Goal: Communication & Community: Answer question/provide support

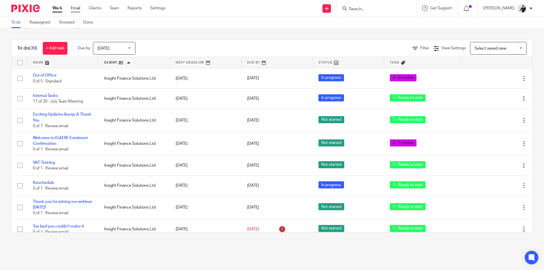
click at [75, 10] on link "Email" at bounding box center [75, 8] width 9 height 6
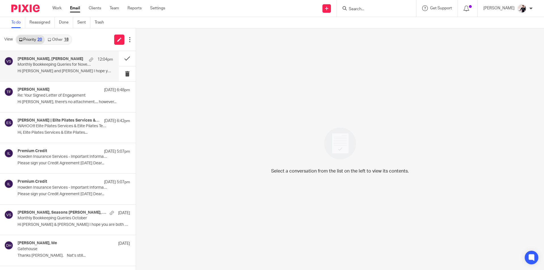
click at [62, 69] on p "Hi [PERSON_NAME] and [PERSON_NAME] I hope you and the..." at bounding box center [66, 71] width 96 height 5
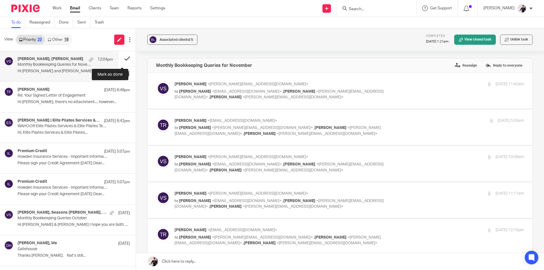
click at [125, 60] on button at bounding box center [127, 58] width 17 height 15
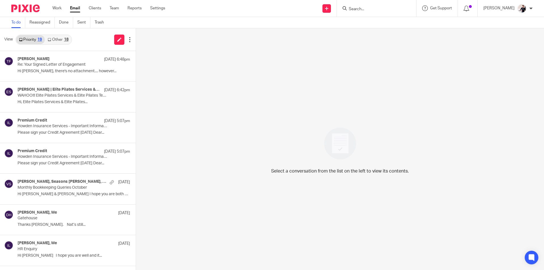
click at [59, 36] on link "Other 18" at bounding box center [58, 39] width 26 height 9
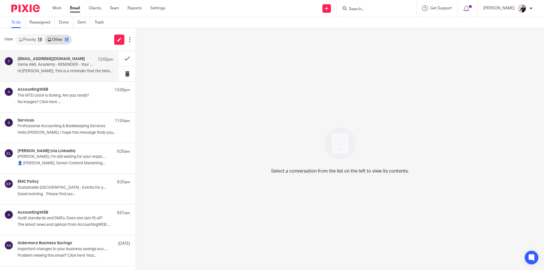
click at [67, 70] on p "Hi [PERSON_NAME], This is a reminder that the below..." at bounding box center [66, 71] width 96 height 5
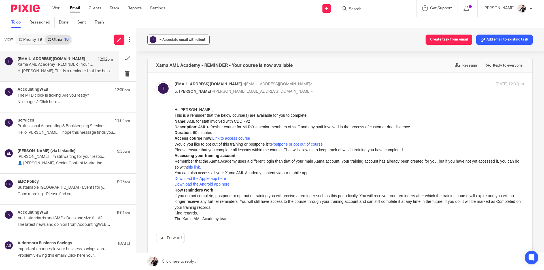
click at [180, 39] on span "+ Associate email with client" at bounding box center [183, 39] width 46 height 3
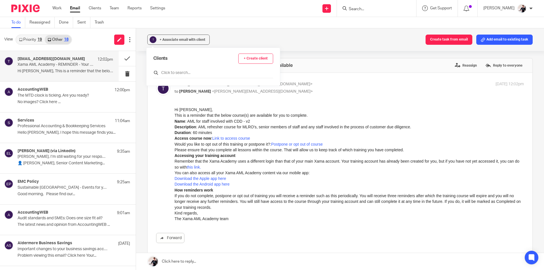
click at [178, 74] on input "text" at bounding box center [213, 73] width 120 height 6
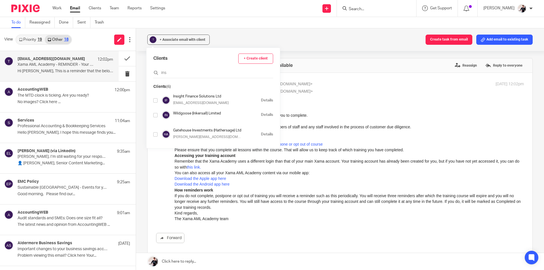
type input "ins"
click at [154, 103] on div at bounding box center [155, 100] width 4 height 7
click at [57, 99] on div "AccountingWEB 12:00pm The MTD clock is ticking. Are you ready? No images? Click…" at bounding box center [66, 96] width 96 height 19
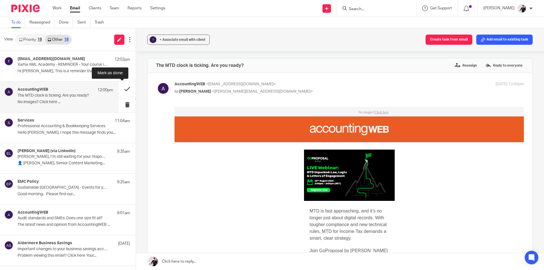
click at [119, 90] on button at bounding box center [127, 89] width 17 height 15
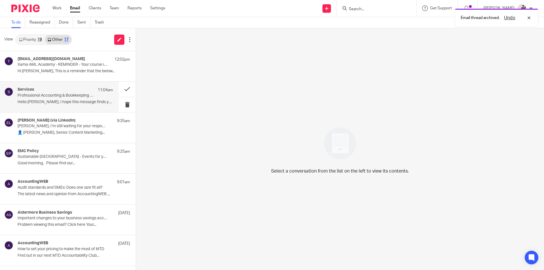
click at [77, 99] on div "Services 11:04am Professional Accounting & Bookkeeping Services Hello [PERSON_N…" at bounding box center [66, 96] width 96 height 19
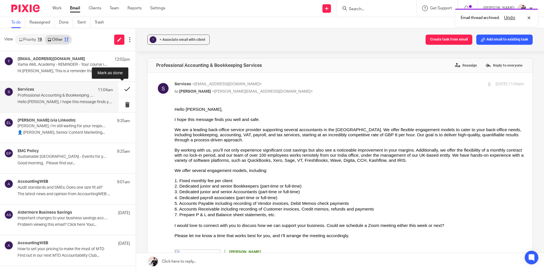
click at [122, 88] on button at bounding box center [127, 89] width 17 height 15
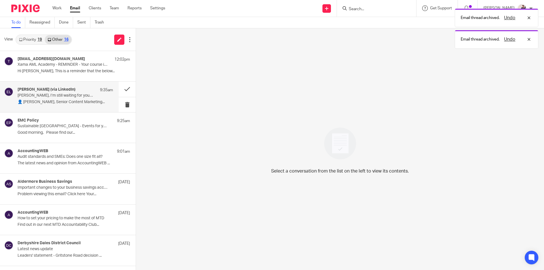
click at [59, 92] on h4 "[PERSON_NAME] (via LinkedIn)" at bounding box center [47, 89] width 58 height 5
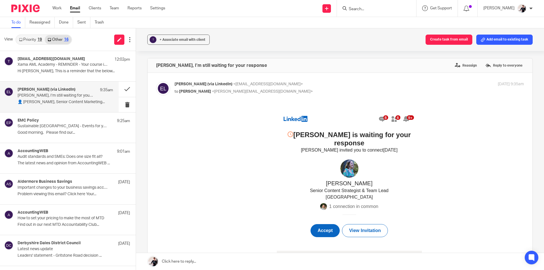
click at [323, 224] on td "Accept" at bounding box center [325, 230] width 29 height 13
click at [125, 89] on button at bounding box center [127, 89] width 17 height 15
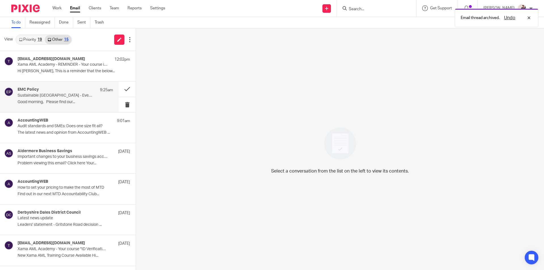
click at [42, 97] on p "Sustainable [GEOGRAPHIC_DATA] - Events for your Diary" at bounding box center [56, 95] width 77 height 5
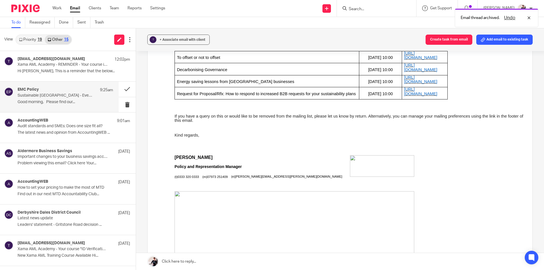
scroll to position [510, 0]
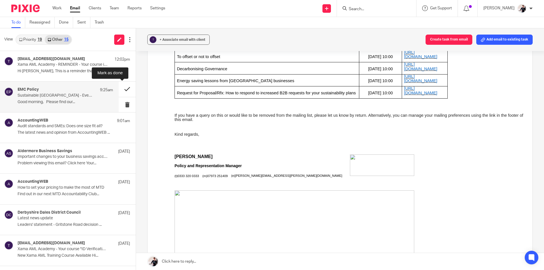
click at [123, 92] on button at bounding box center [127, 89] width 17 height 15
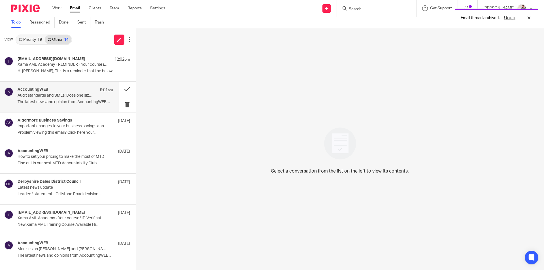
click at [56, 103] on p "The latest news and opinion from AccountingWEB ..." at bounding box center [66, 102] width 96 height 5
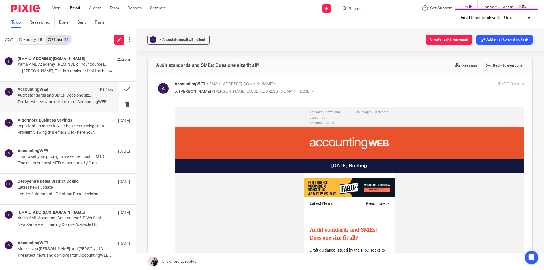
scroll to position [0, 0]
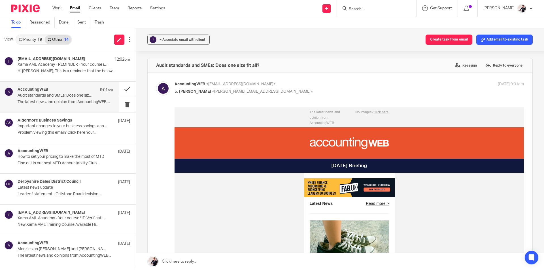
click at [31, 39] on link "Priority 19" at bounding box center [30, 39] width 29 height 9
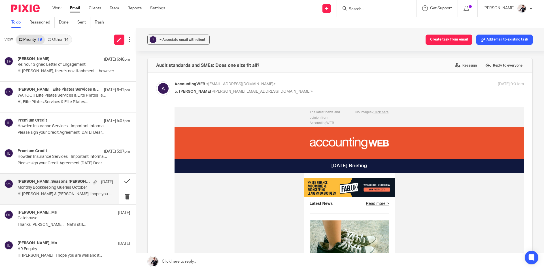
click at [67, 190] on p "Monthly Bookkeeping Queries October" at bounding box center [56, 187] width 77 height 5
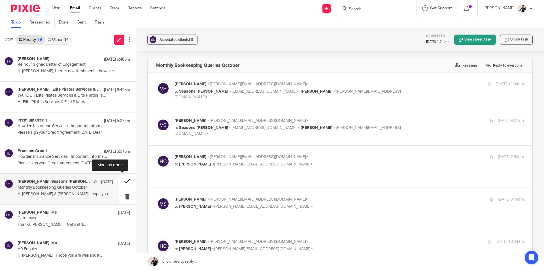
click at [119, 182] on button at bounding box center [127, 181] width 17 height 15
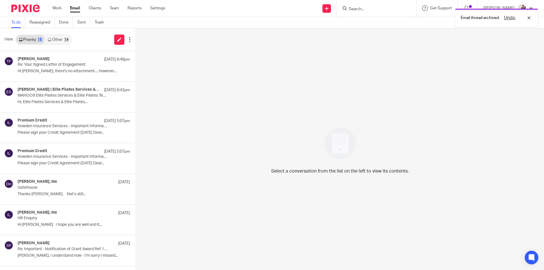
click at [68, 39] on div "14" at bounding box center [66, 40] width 5 height 4
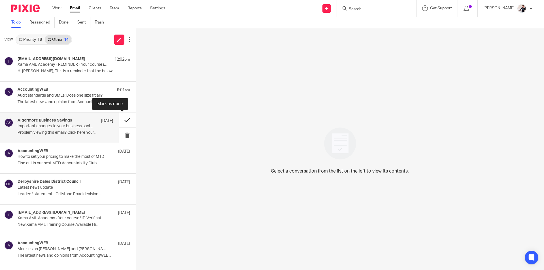
click at [120, 120] on button at bounding box center [127, 120] width 17 height 15
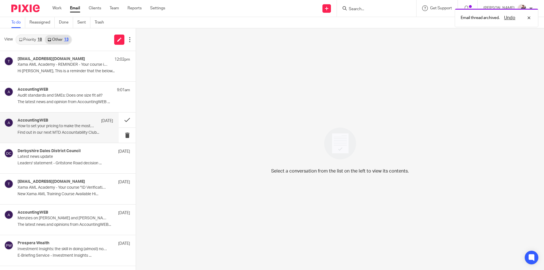
click at [62, 137] on div "AccountingWEB [DATE] How to set your pricing to make the most of MTD Find out i…" at bounding box center [66, 127] width 96 height 19
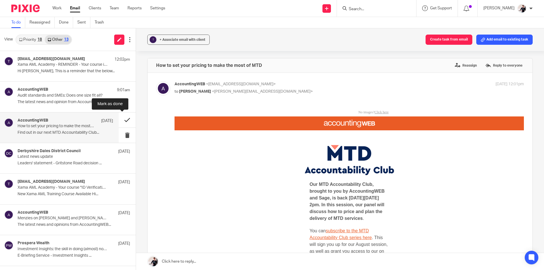
click at [123, 119] on button at bounding box center [127, 120] width 17 height 15
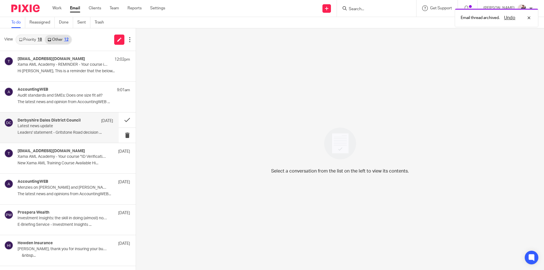
click at [44, 129] on div "Derbyshire Dales District Council [DATE] Latest news update Leaders' statement …" at bounding box center [66, 127] width 96 height 19
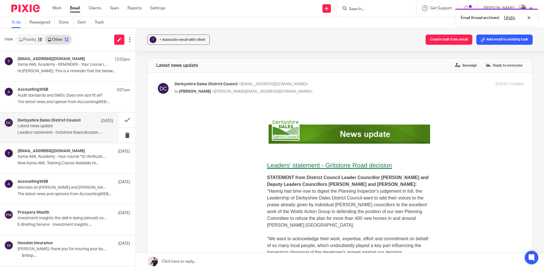
scroll to position [85, 0]
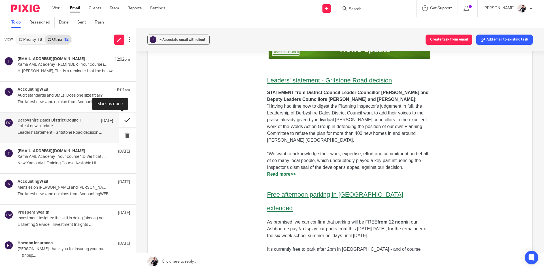
click at [124, 120] on button at bounding box center [127, 120] width 17 height 15
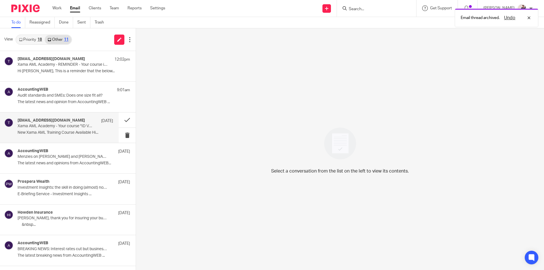
click at [50, 126] on p "Xama AML Academy - Your course "ID Verification - a good practice guide" is now…" at bounding box center [56, 126] width 77 height 5
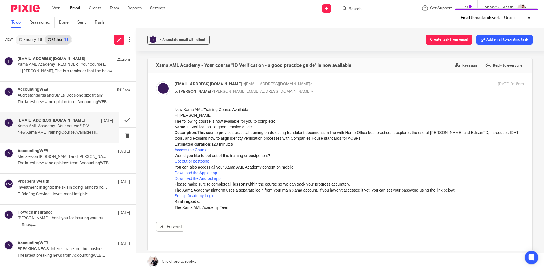
scroll to position [0, 0]
click at [122, 121] on button at bounding box center [127, 120] width 17 height 15
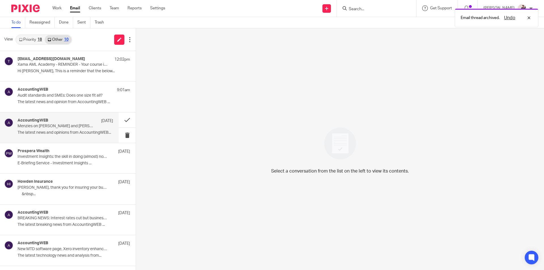
click at [59, 129] on p "Menzies on [PERSON_NAME] and [PERSON_NAME] merger and growth" at bounding box center [56, 126] width 77 height 5
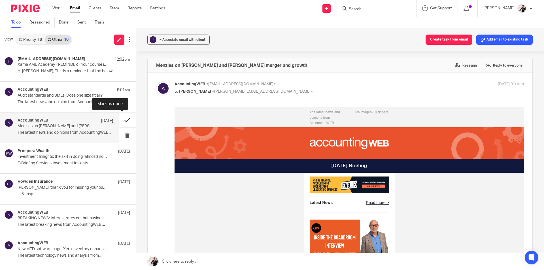
click at [123, 119] on button at bounding box center [127, 120] width 17 height 15
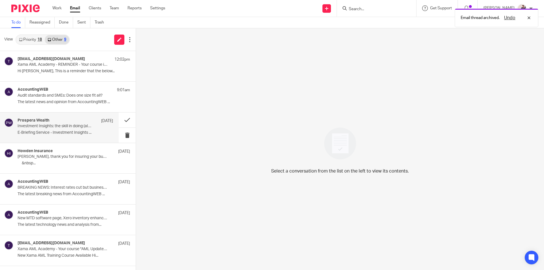
click at [65, 130] on p "E-Briefing Service - Investment Insights ..." at bounding box center [66, 132] width 96 height 5
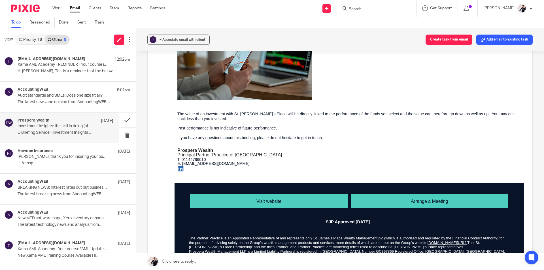
scroll to position [539, 0]
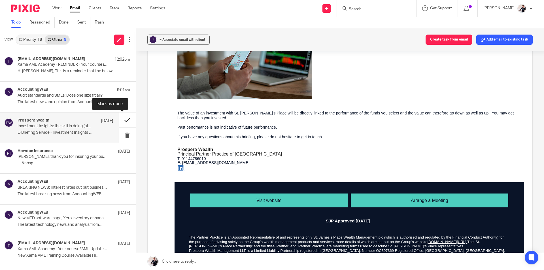
click at [125, 120] on button at bounding box center [127, 120] width 17 height 15
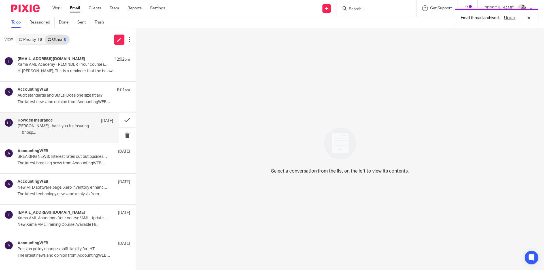
click at [44, 126] on p "[PERSON_NAME], thank you for insuring your business with [PERSON_NAME]" at bounding box center [56, 126] width 77 height 5
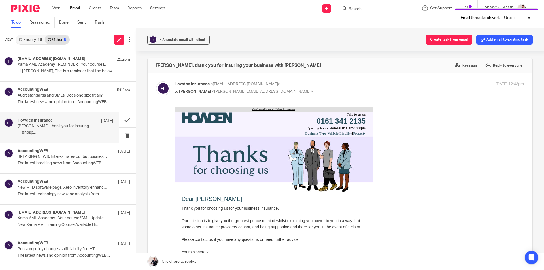
scroll to position [0, 0]
drag, startPoint x: 165, startPoint y: 37, endPoint x: 169, endPoint y: 45, distance: 8.8
click at [165, 37] on div "+ Associate email with client" at bounding box center [183, 40] width 46 height 6
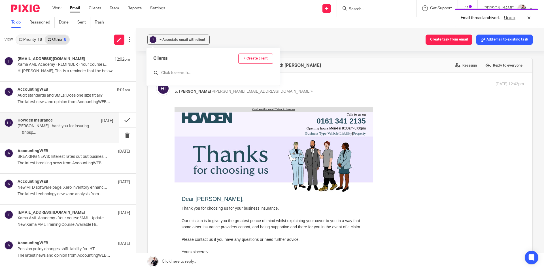
click at [173, 74] on input "text" at bounding box center [213, 73] width 120 height 6
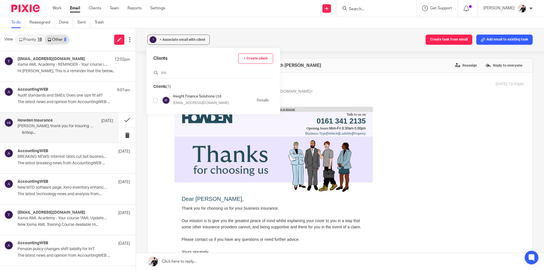
type input "ins"
click at [156, 101] on input "checkbox" at bounding box center [155, 100] width 4 height 4
checkbox input "true"
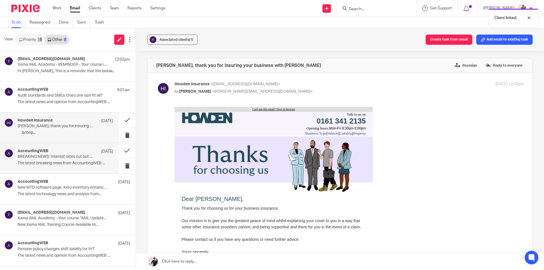
click at [73, 164] on p "The latest breaking news from AccountingWEB ‌..." at bounding box center [66, 163] width 96 height 5
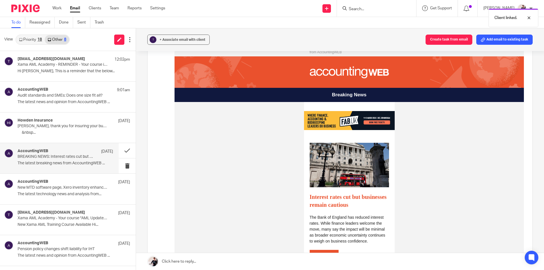
scroll to position [113, 0]
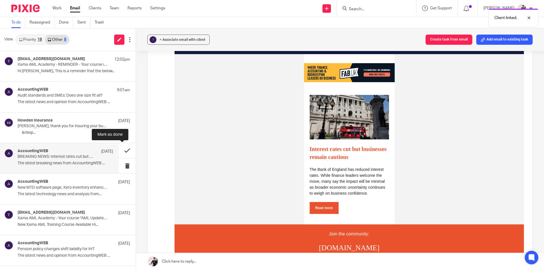
click at [124, 152] on button at bounding box center [127, 150] width 17 height 15
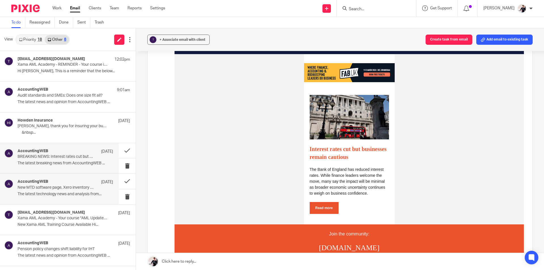
click at [50, 188] on p "New MTD software page, Xero inventory enhancements, FreeAgent CIS" at bounding box center [56, 187] width 77 height 5
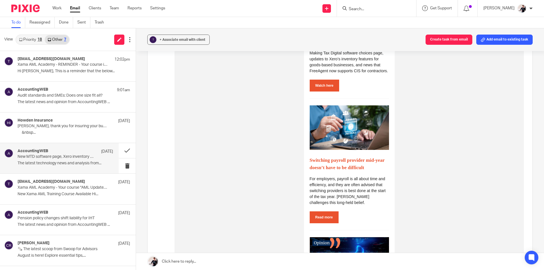
scroll to position [312, 0]
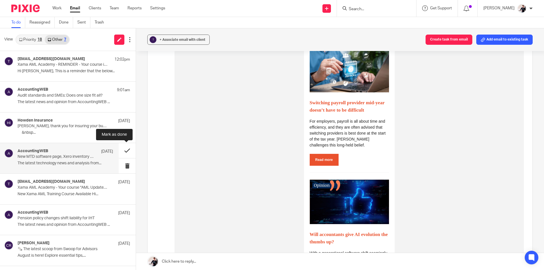
click at [129, 153] on button at bounding box center [127, 150] width 17 height 15
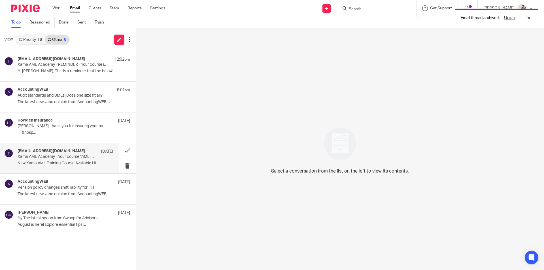
click at [49, 165] on p "New Xama AML Training Course Available Hi..." at bounding box center [66, 163] width 96 height 5
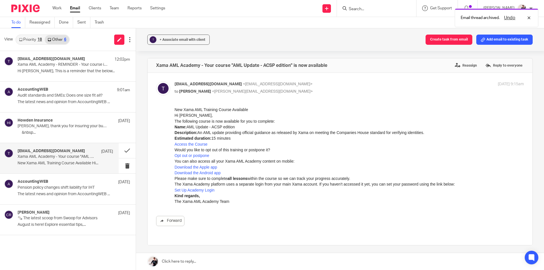
scroll to position [0, 0]
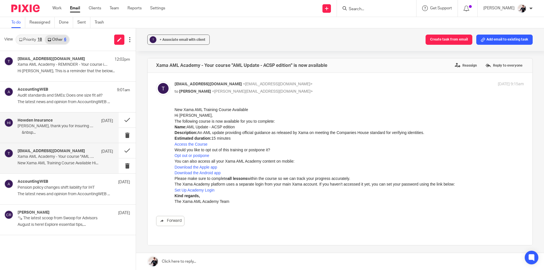
click at [73, 129] on div "Howden Insurance [DATE] [PERSON_NAME], thank you for insuring your business wit…" at bounding box center [66, 127] width 96 height 19
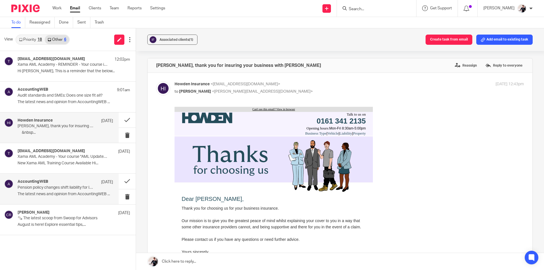
click at [76, 191] on div "AccountingWEB [DATE] Pension policy changes shift liability for IHT The latest …" at bounding box center [66, 188] width 96 height 19
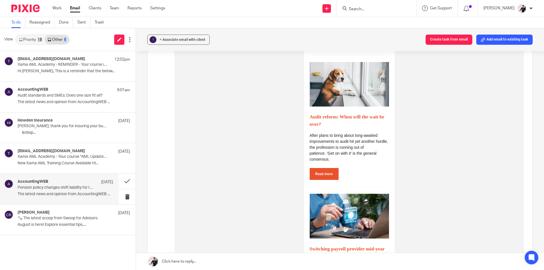
scroll to position [425, 0]
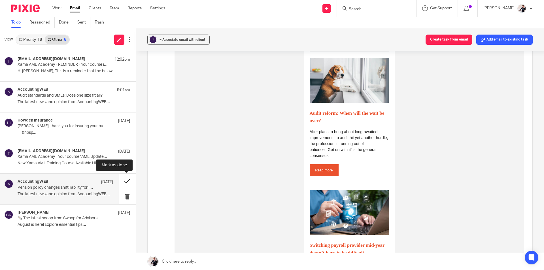
click at [130, 182] on button at bounding box center [127, 181] width 17 height 15
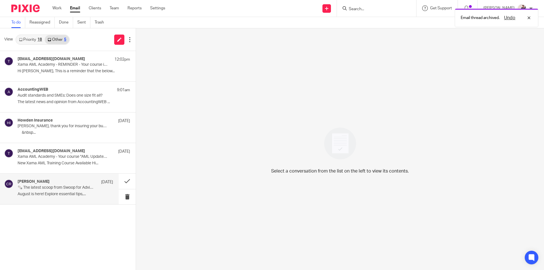
click at [71, 192] on p "August is here! Explore essential tips,..." at bounding box center [66, 194] width 96 height 5
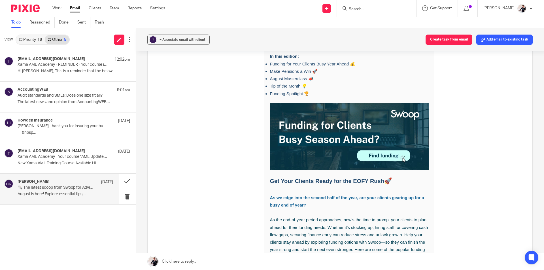
scroll to position [0, 0]
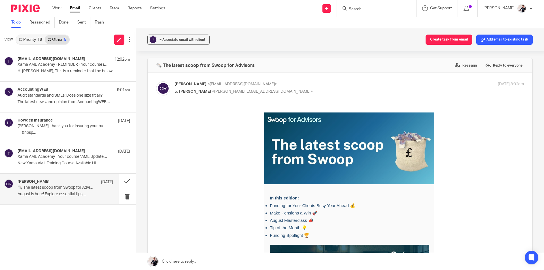
click at [41, 40] on div "18" at bounding box center [39, 40] width 5 height 4
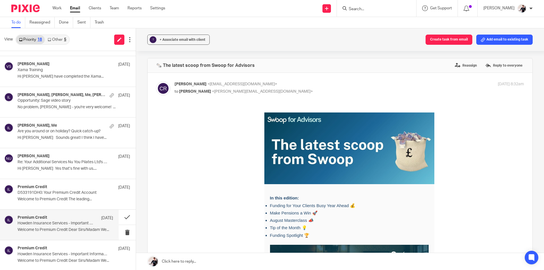
scroll to position [334, 0]
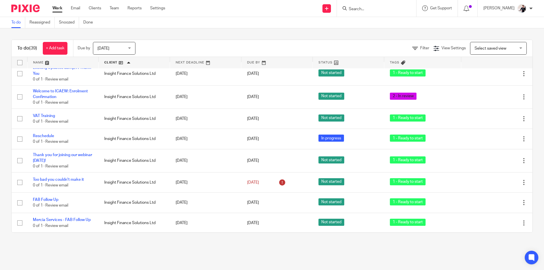
scroll to position [85, 0]
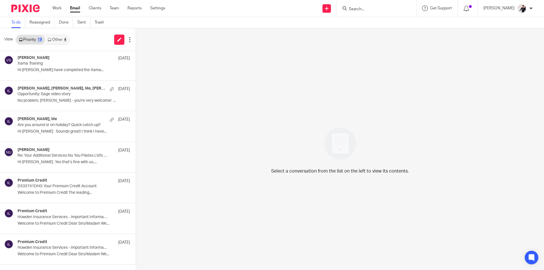
scroll to position [365, 0]
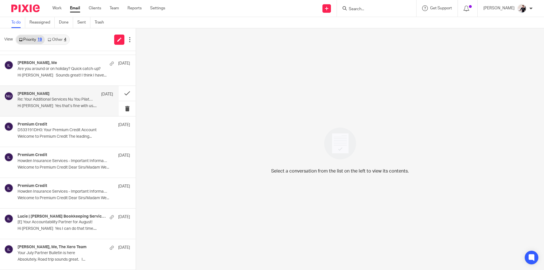
click at [63, 109] on div "nicole ulatowski 7 Aug Re: Your Additional Services Nu You Pilates Ltd's Propos…" at bounding box center [66, 101] width 96 height 19
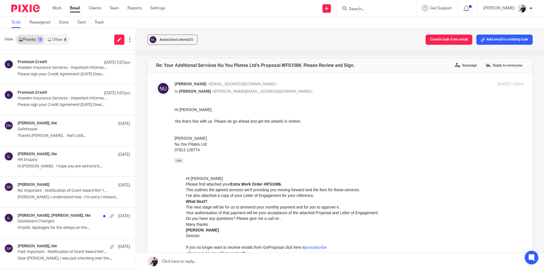
scroll to position [0, 0]
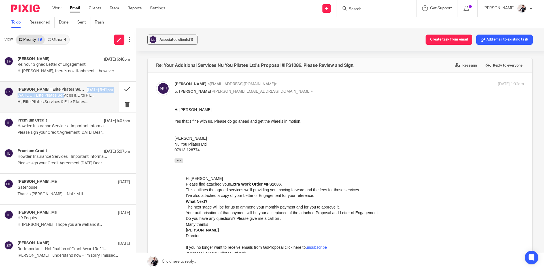
click at [64, 99] on div "Tanja Foy | Elite Pilates Services &amp; Elite Pilates Teacher Training 10 Aug …" at bounding box center [59, 97] width 119 height 30
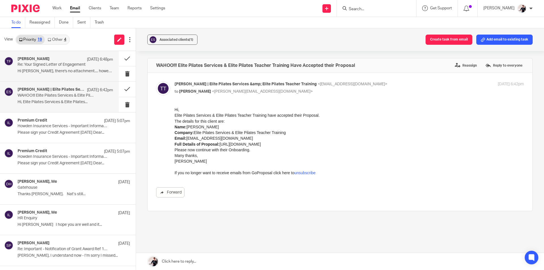
click at [60, 74] on div "Tanja Foy 10 Aug 6:48pm Re: Your Signed Letter of Engagement Hi Helen, there's …" at bounding box center [66, 66] width 96 height 19
